Goal: Task Accomplishment & Management: Use online tool/utility

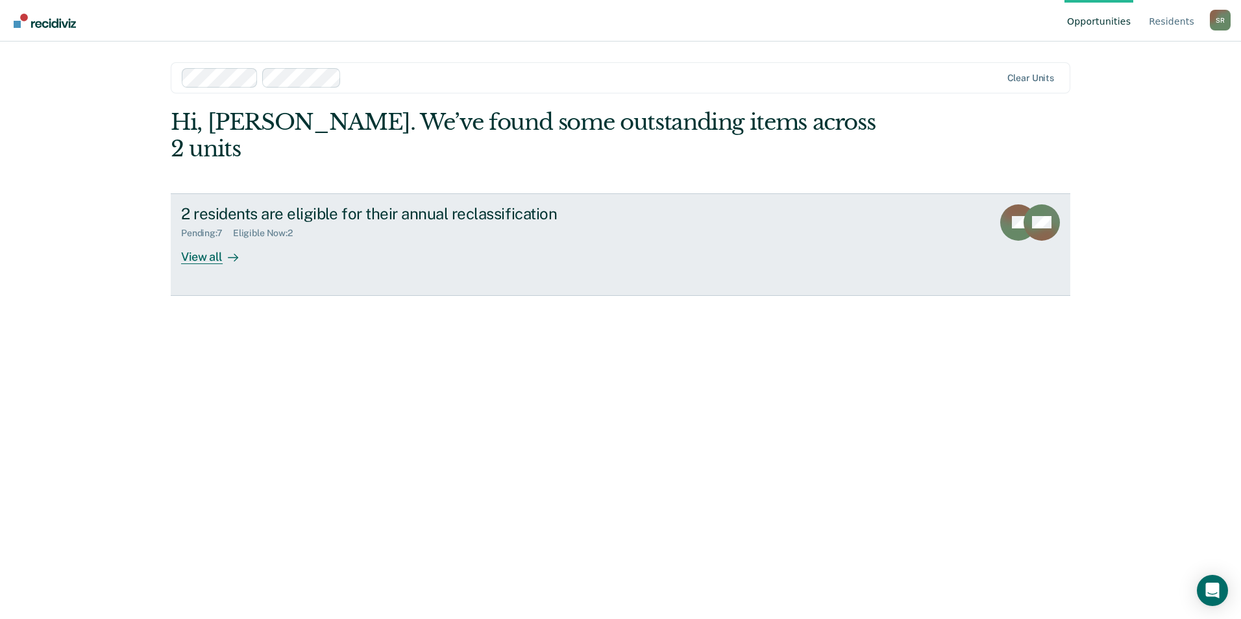
click at [218, 239] on div "View all" at bounding box center [217, 251] width 73 height 25
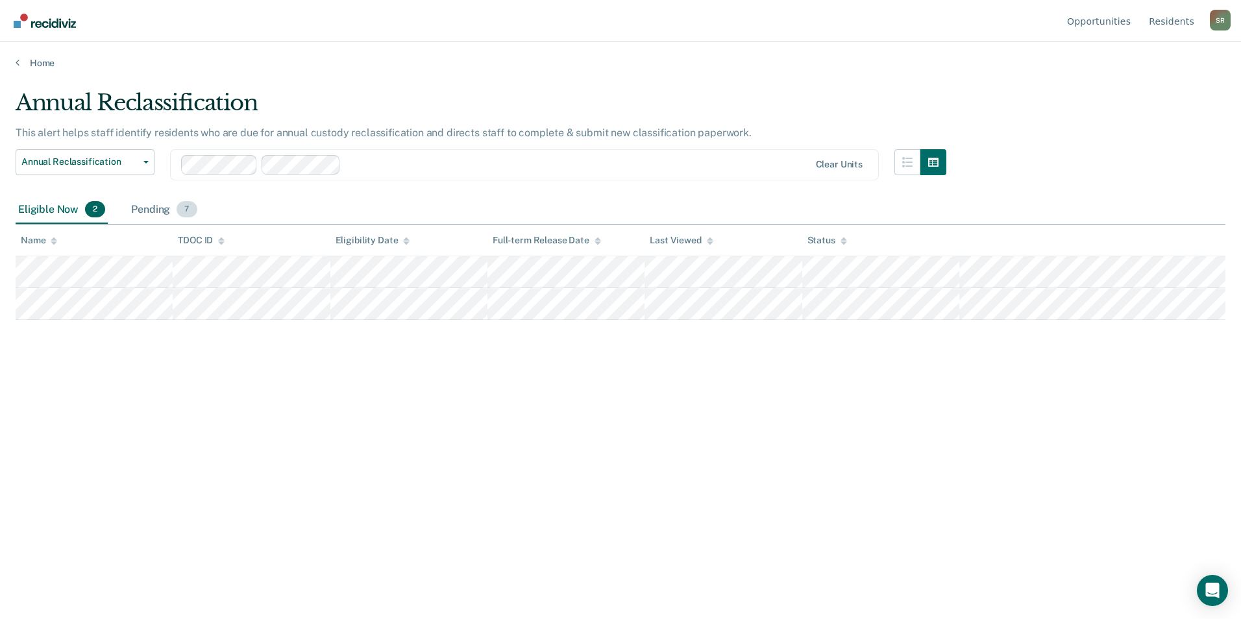
click at [188, 213] on span "7" at bounding box center [187, 209] width 20 height 17
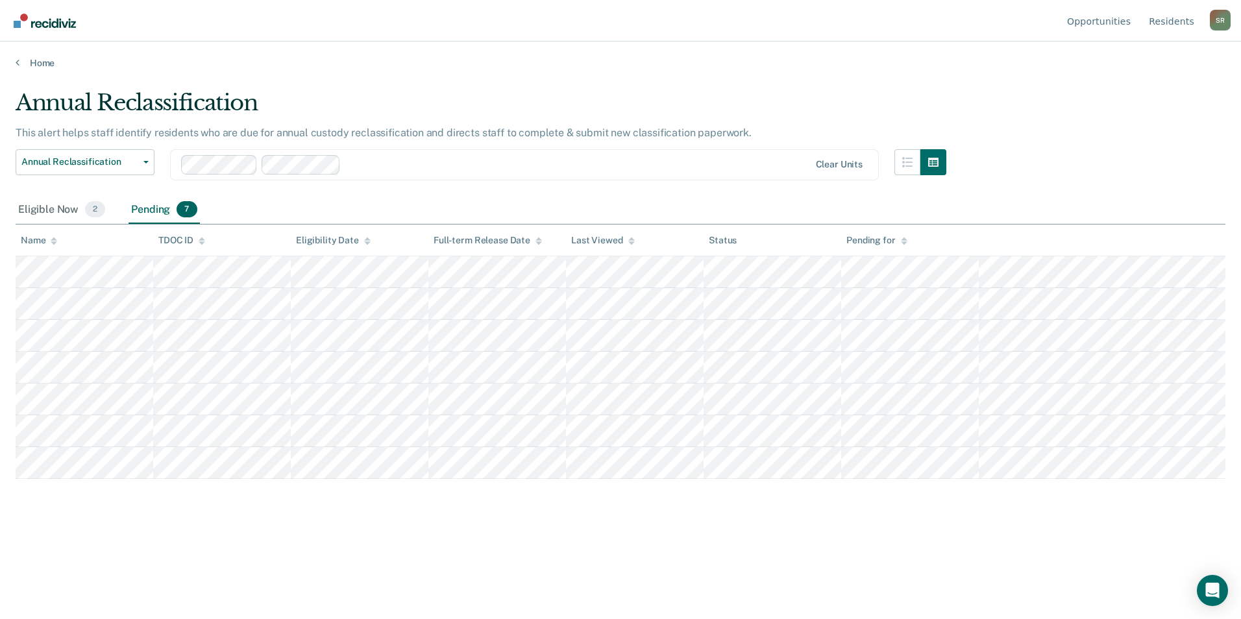
click at [389, 162] on div at bounding box center [578, 164] width 464 height 15
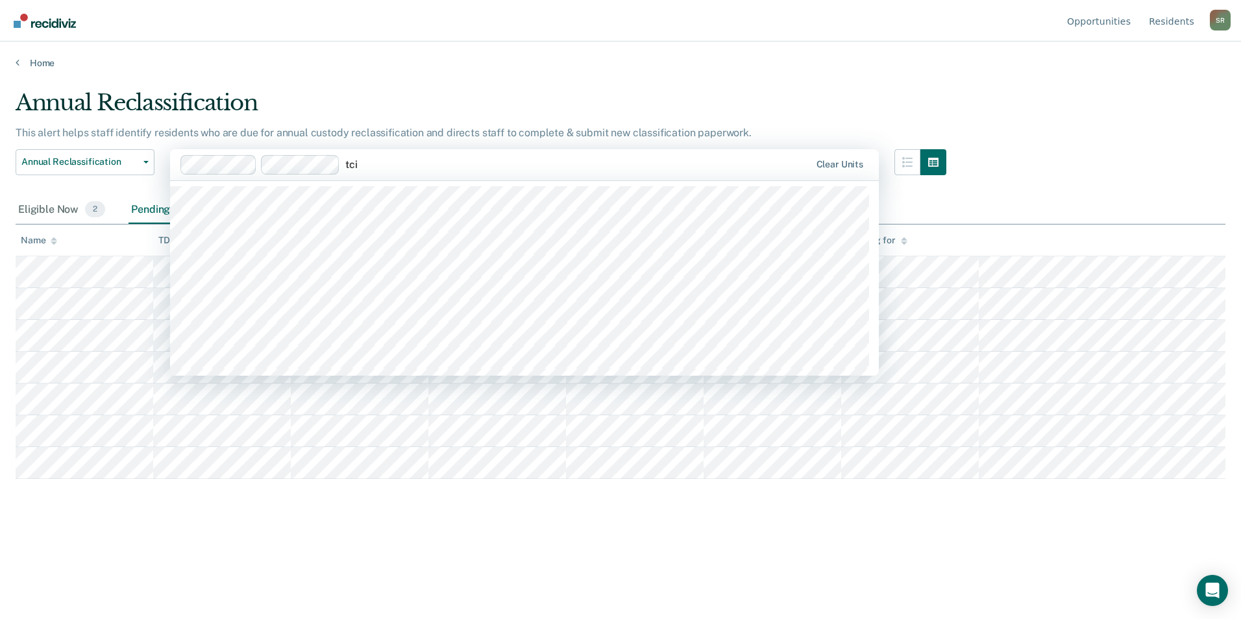
type input "tcix"
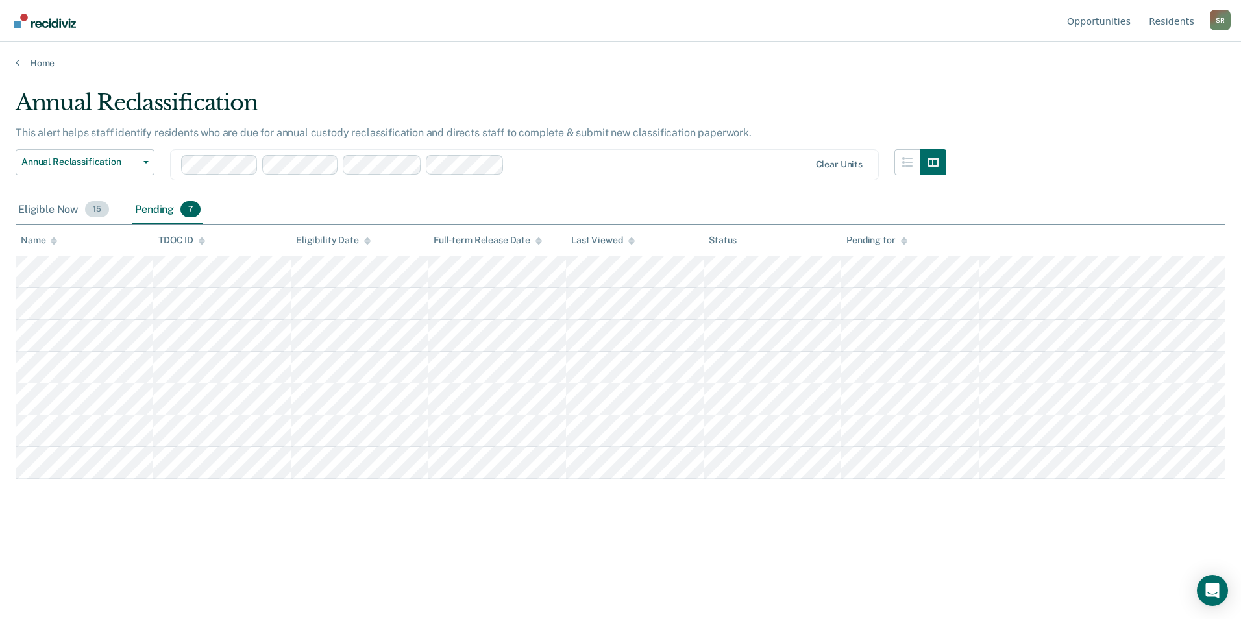
click at [101, 206] on span "15" at bounding box center [97, 209] width 24 height 17
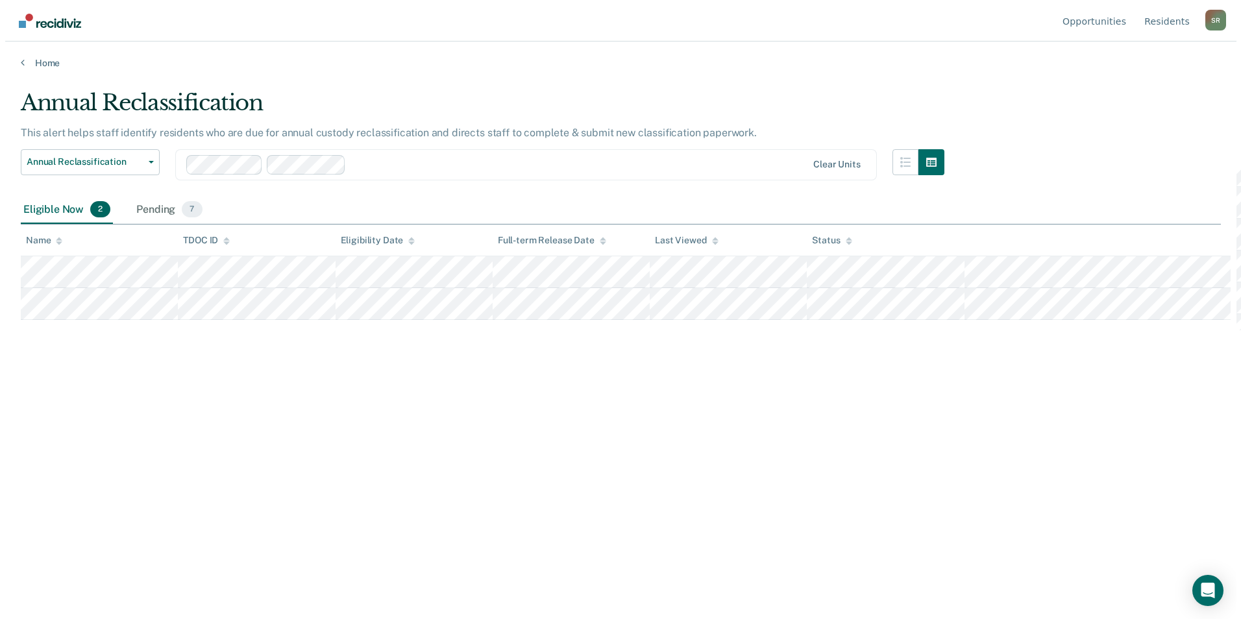
scroll to position [0, 0]
click at [159, 208] on div "Pending 7" at bounding box center [164, 210] width 71 height 29
